Goal: Find specific page/section: Find specific page/section

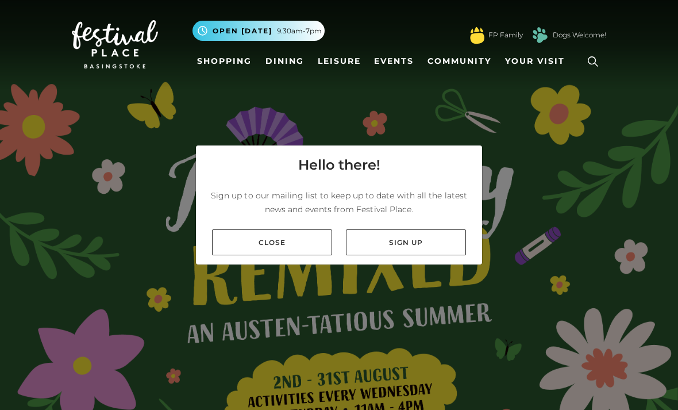
scroll to position [37, 0]
click at [238, 229] on link "Close" at bounding box center [272, 242] width 120 height 26
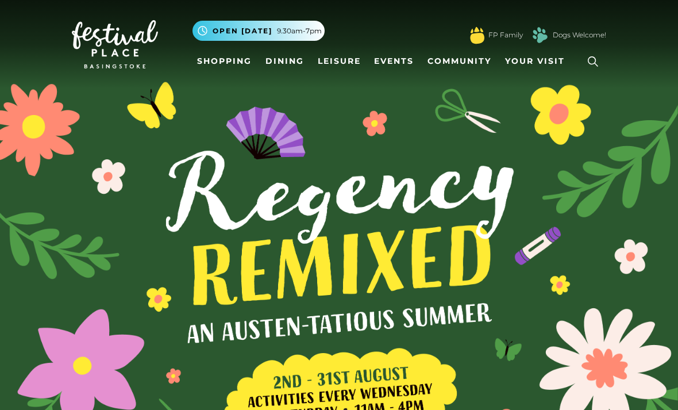
click at [216, 61] on link "Shopping" at bounding box center [224, 61] width 64 height 21
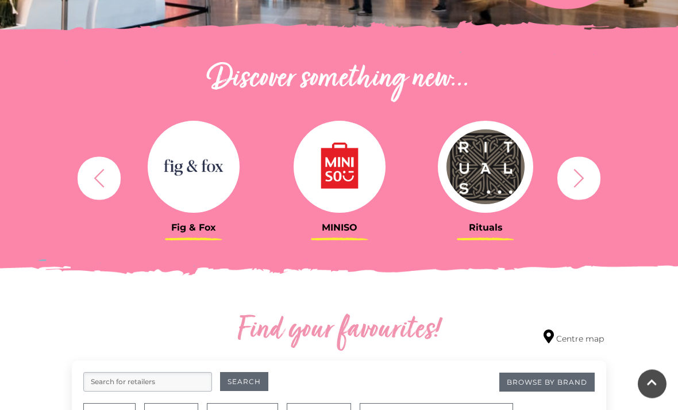
scroll to position [365, 0]
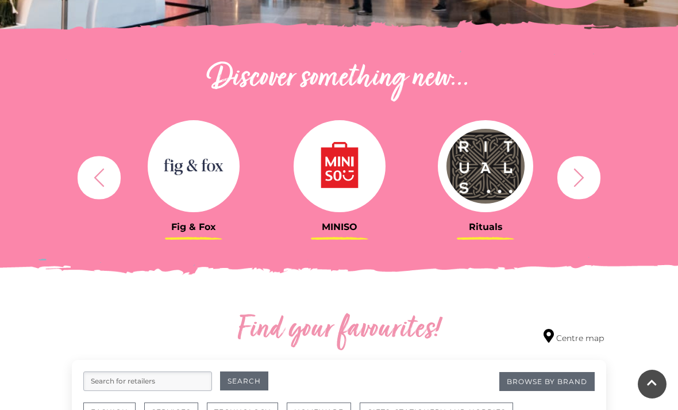
click at [572, 192] on button "button" at bounding box center [578, 177] width 43 height 43
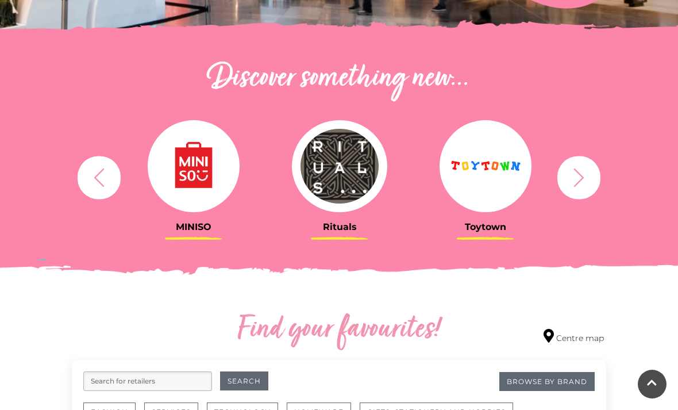
click at [573, 184] on icon "button" at bounding box center [578, 177] width 21 height 21
click at [570, 180] on icon "button" at bounding box center [578, 177] width 21 height 21
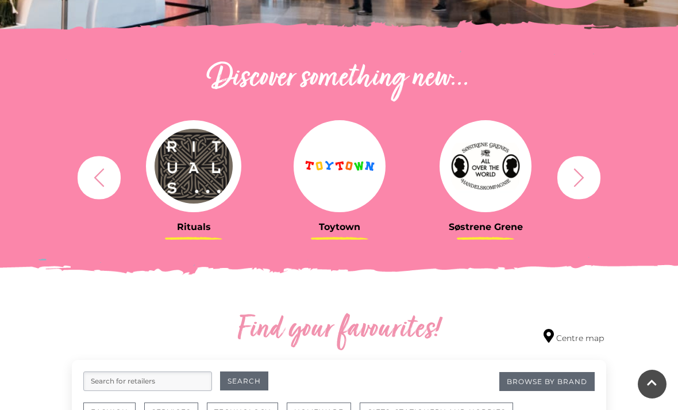
click at [573, 183] on icon "button" at bounding box center [578, 177] width 21 height 21
click at [576, 185] on icon "button" at bounding box center [579, 177] width 10 height 18
click at [487, 170] on img at bounding box center [486, 166] width 92 height 92
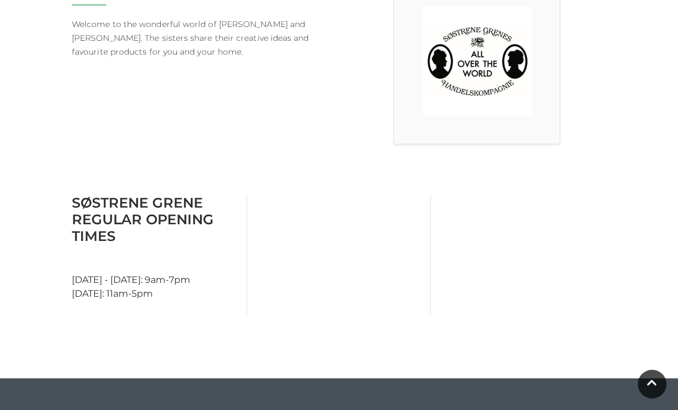
scroll to position [355, 0]
